Goal: Task Accomplishment & Management: Manage account settings

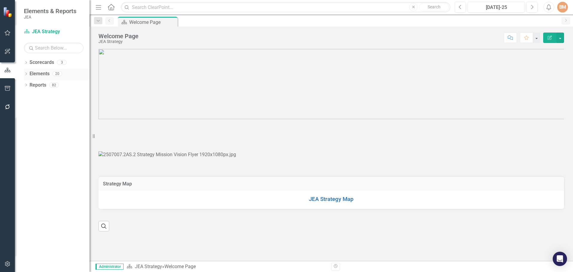
click at [37, 73] on link "Elements" at bounding box center [40, 73] width 20 height 7
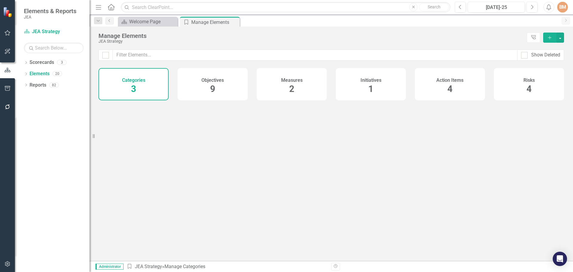
click at [204, 79] on h4 "Objectives" at bounding box center [213, 80] width 22 height 5
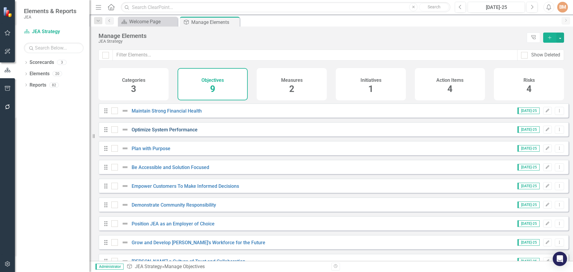
click at [164, 133] on link "Optimize System Performance" at bounding box center [165, 130] width 66 height 6
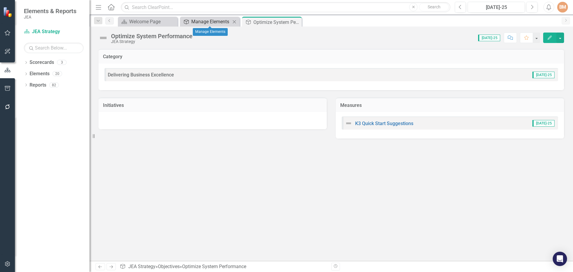
click at [208, 18] on div "Manage Elements" at bounding box center [210, 21] width 39 height 7
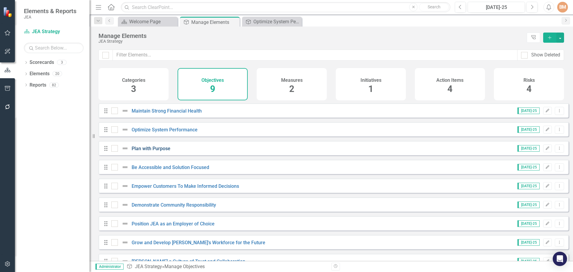
click at [151, 151] on link "Plan with Purpose" at bounding box center [151, 149] width 39 height 6
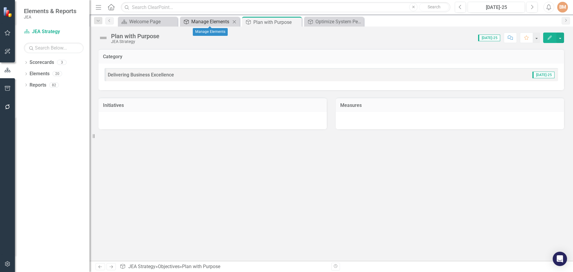
click at [230, 22] on div "Manage Elements" at bounding box center [210, 21] width 39 height 7
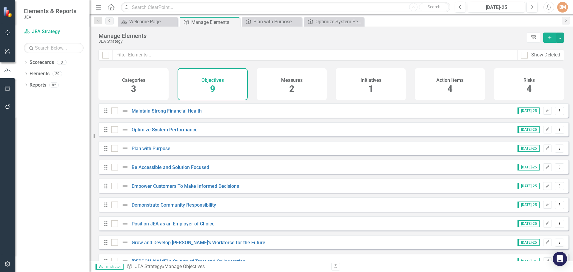
click at [149, 171] on div "Be Accessible and Solution Focused" at bounding box center [160, 167] width 99 height 7
click at [151, 170] on link "Be Accessible and Solution Focused" at bounding box center [171, 168] width 78 height 6
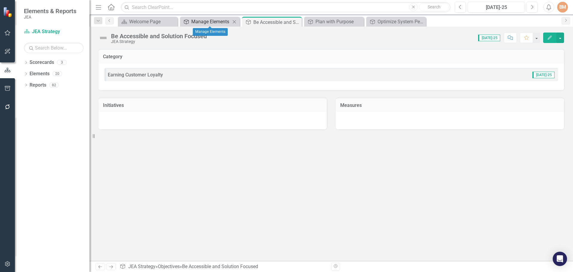
click at [210, 24] on div "Manage Elements" at bounding box center [210, 21] width 39 height 7
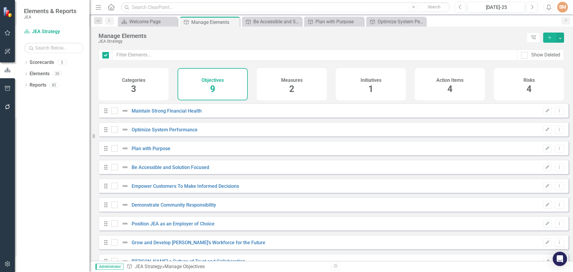
checkbox input "false"
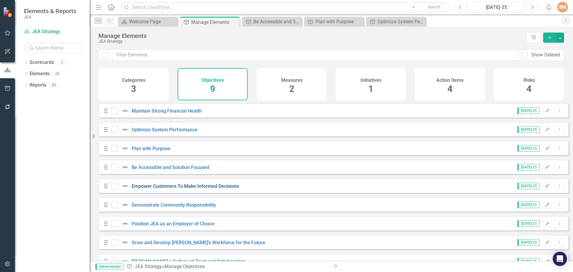
click at [160, 189] on link "Empower Customers To Make Informed Decisions" at bounding box center [186, 186] width 108 height 6
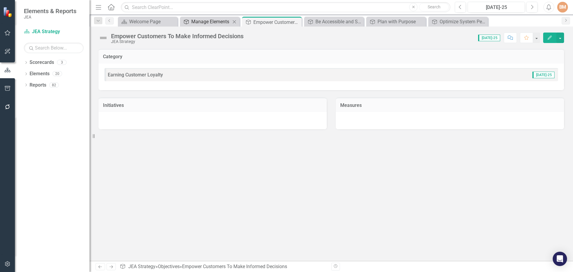
click at [209, 24] on div "Manage Elements" at bounding box center [210, 21] width 39 height 7
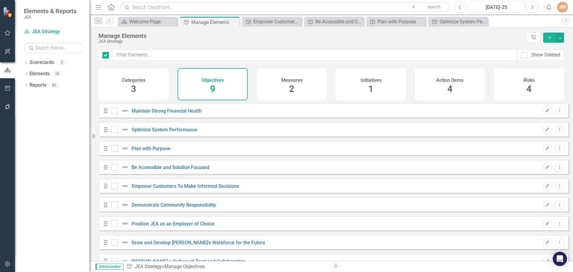
checkbox input "false"
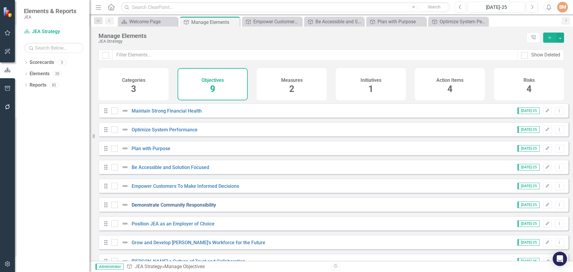
click at [152, 208] on link "Demonstrate Community Responsibility" at bounding box center [174, 205] width 85 height 6
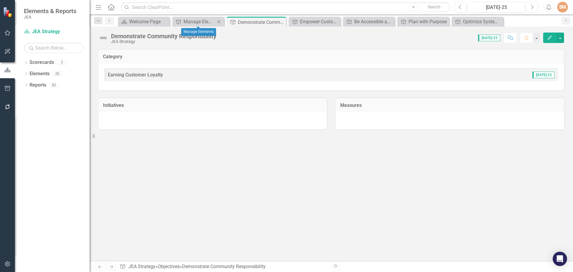
click at [187, 18] on div "Objective Manage Elements Close" at bounding box center [198, 22] width 52 height 10
click at [413, 22] on div "Plan with Purpose" at bounding box center [425, 21] width 32 height 7
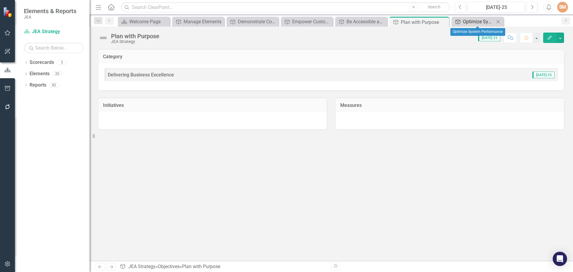
click at [465, 20] on div "Optimize System Performance" at bounding box center [479, 21] width 32 height 7
